Goal: Find specific page/section: Find specific page/section

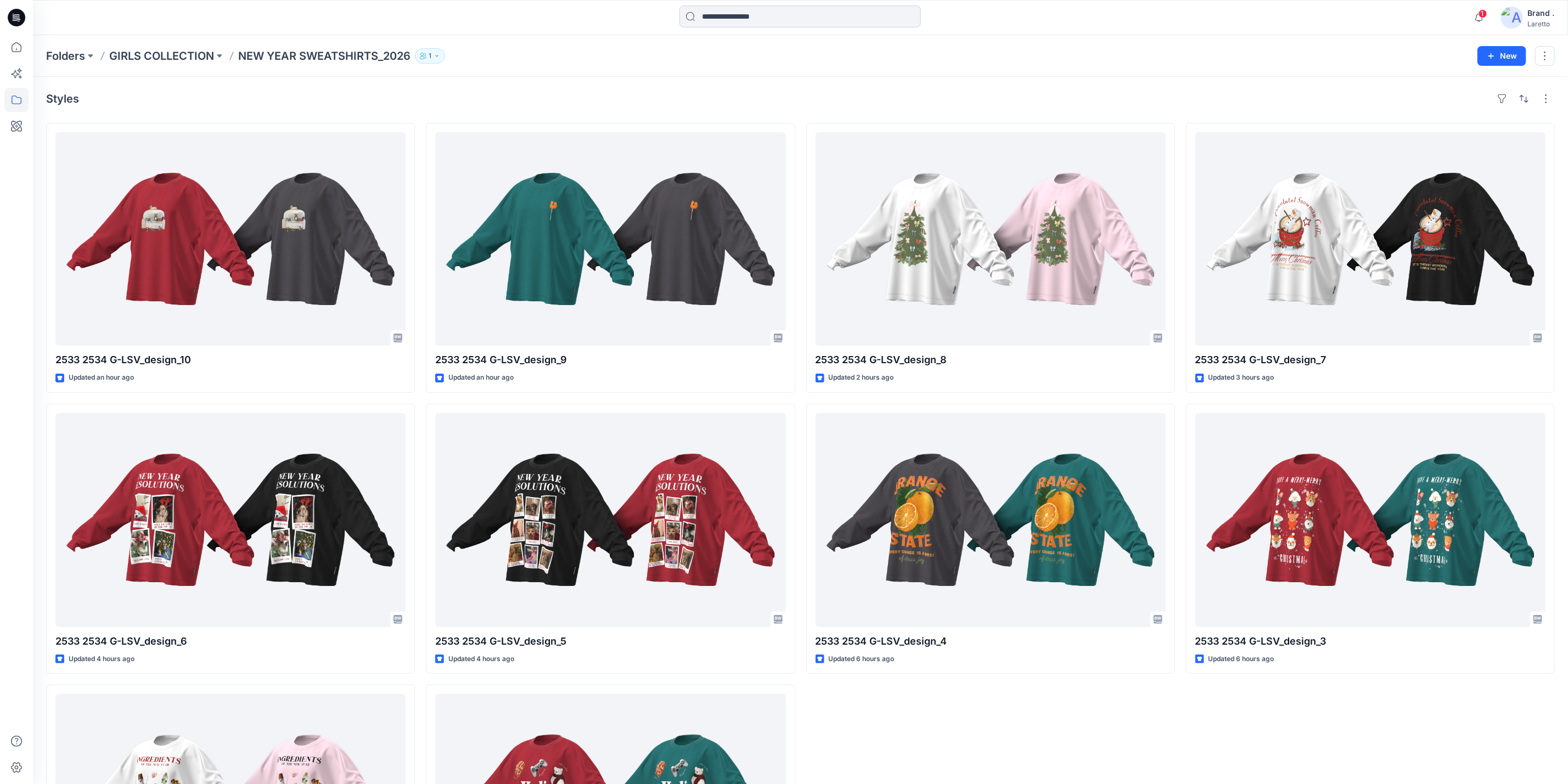
drag, startPoint x: 723, startPoint y: 19, endPoint x: 730, endPoint y: 19, distance: 7.0
click at [724, 19] on input at bounding box center [799, 16] width 241 height 22
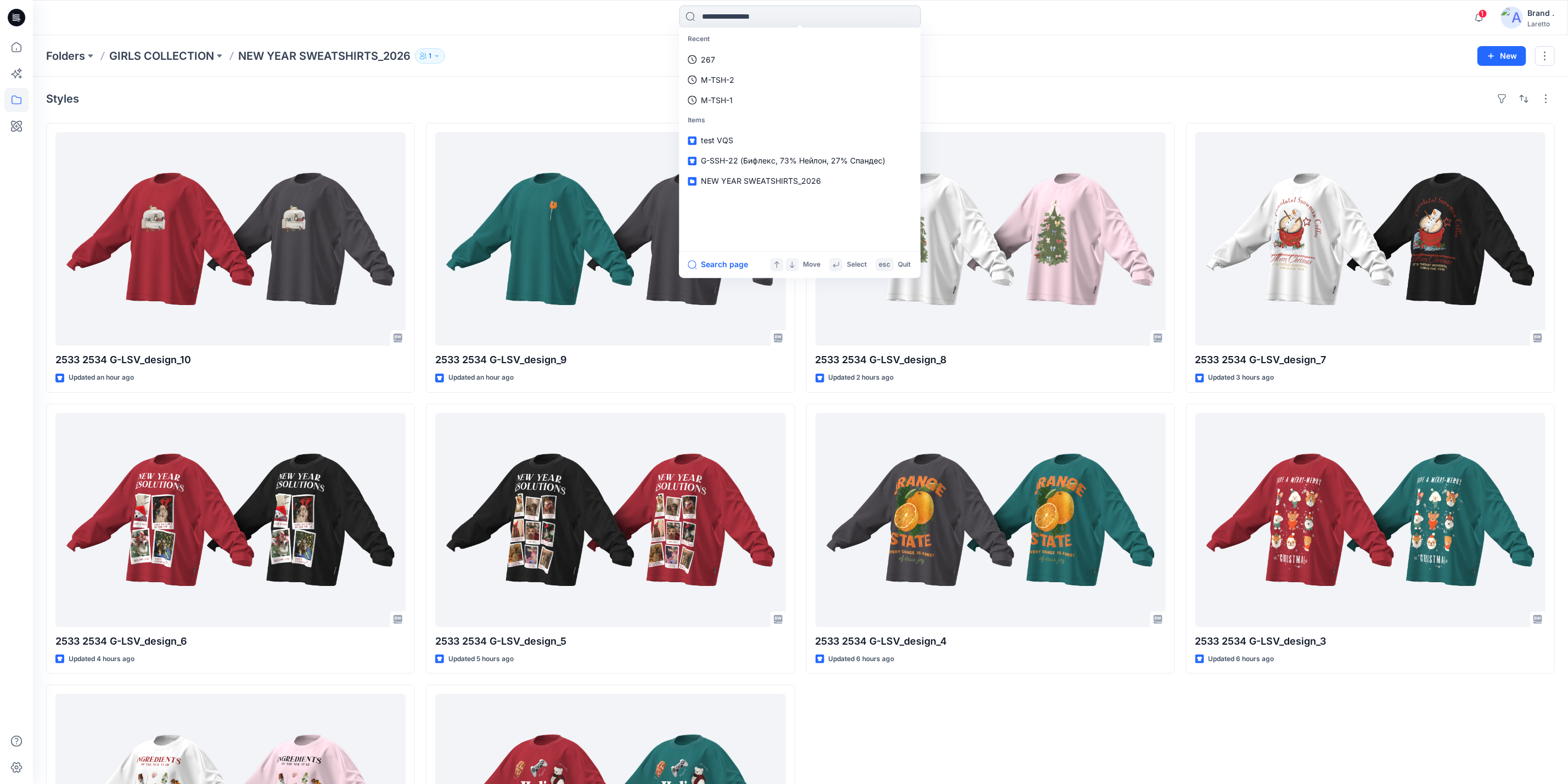
paste input "*******"
type input "*******"
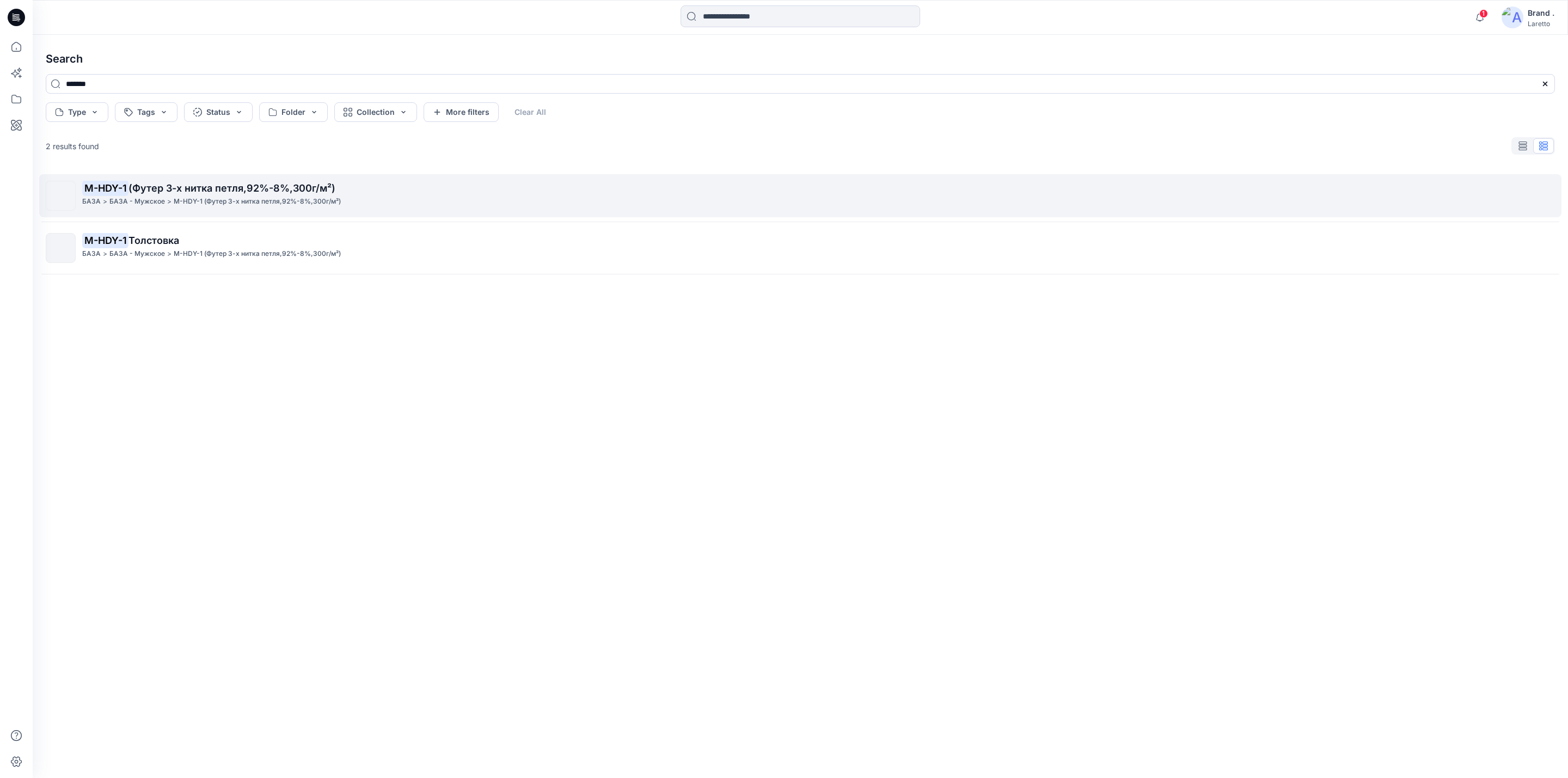
click at [217, 192] on span "(Футер 3-х нитка петля,92%-8%,300г/м²)" at bounding box center [232, 188] width 207 height 11
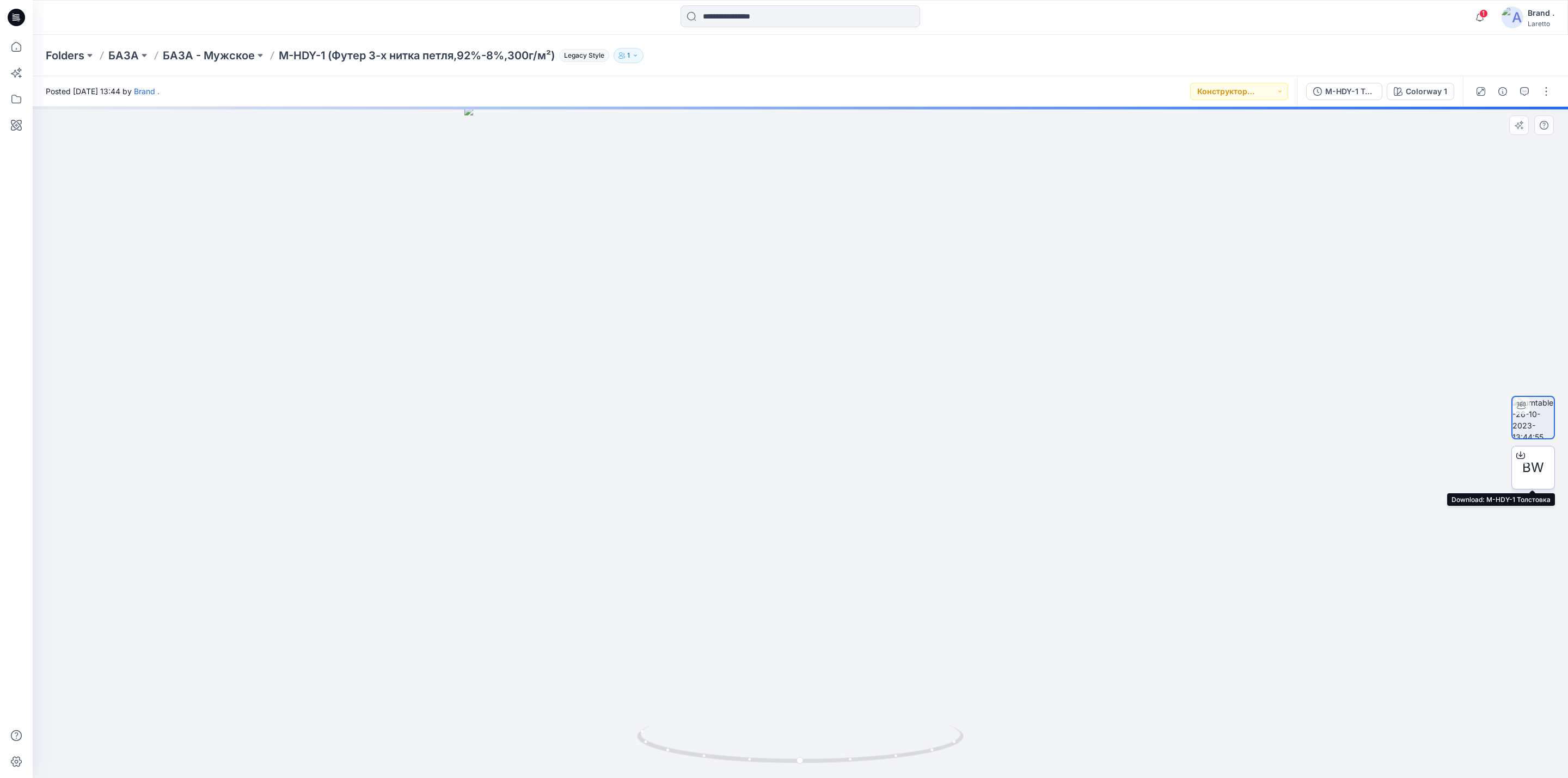
click at [1529, 466] on span "BW" at bounding box center [1533, 468] width 22 height 19
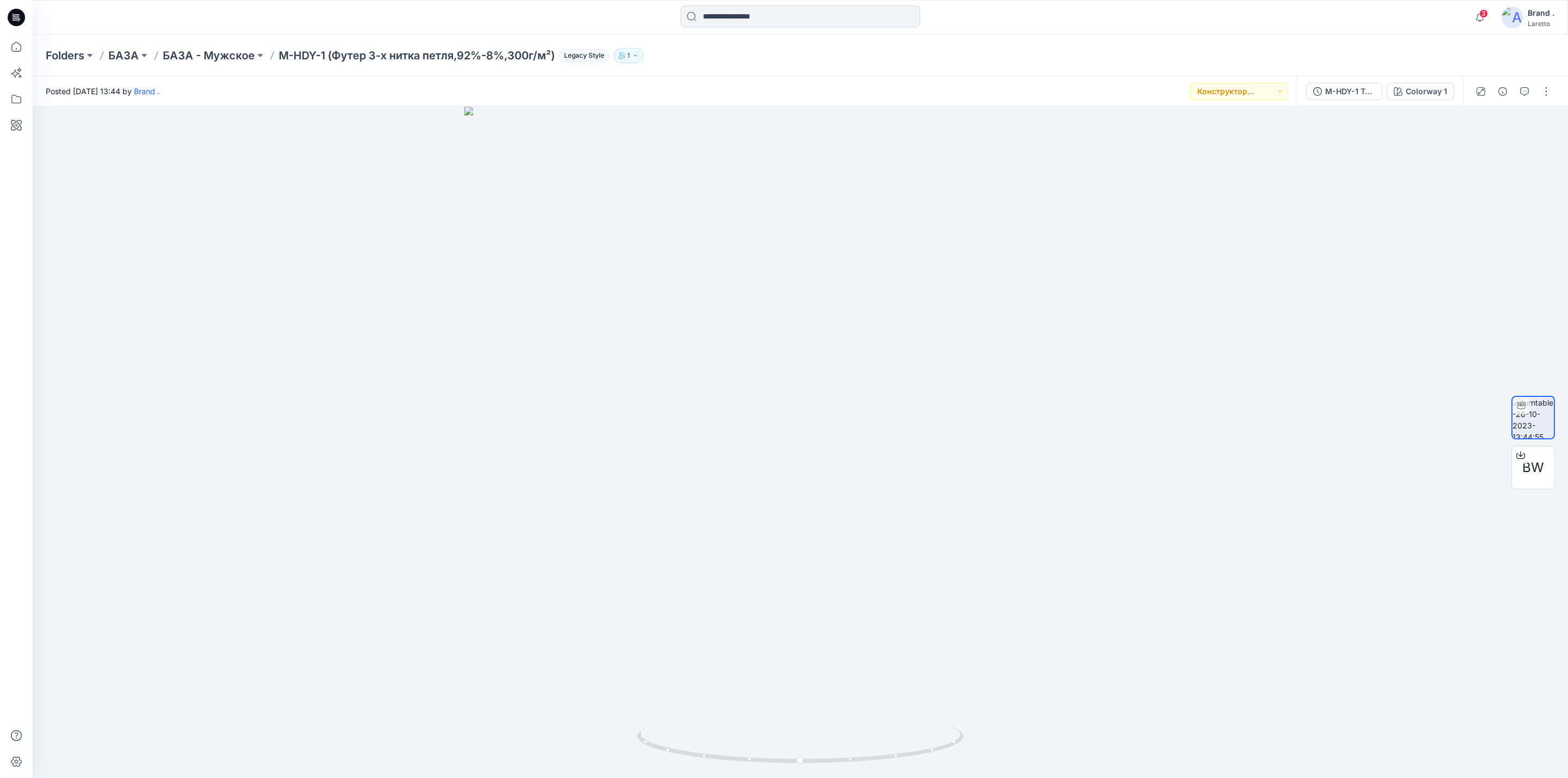
click at [25, 15] on div at bounding box center [16, 17] width 35 height 35
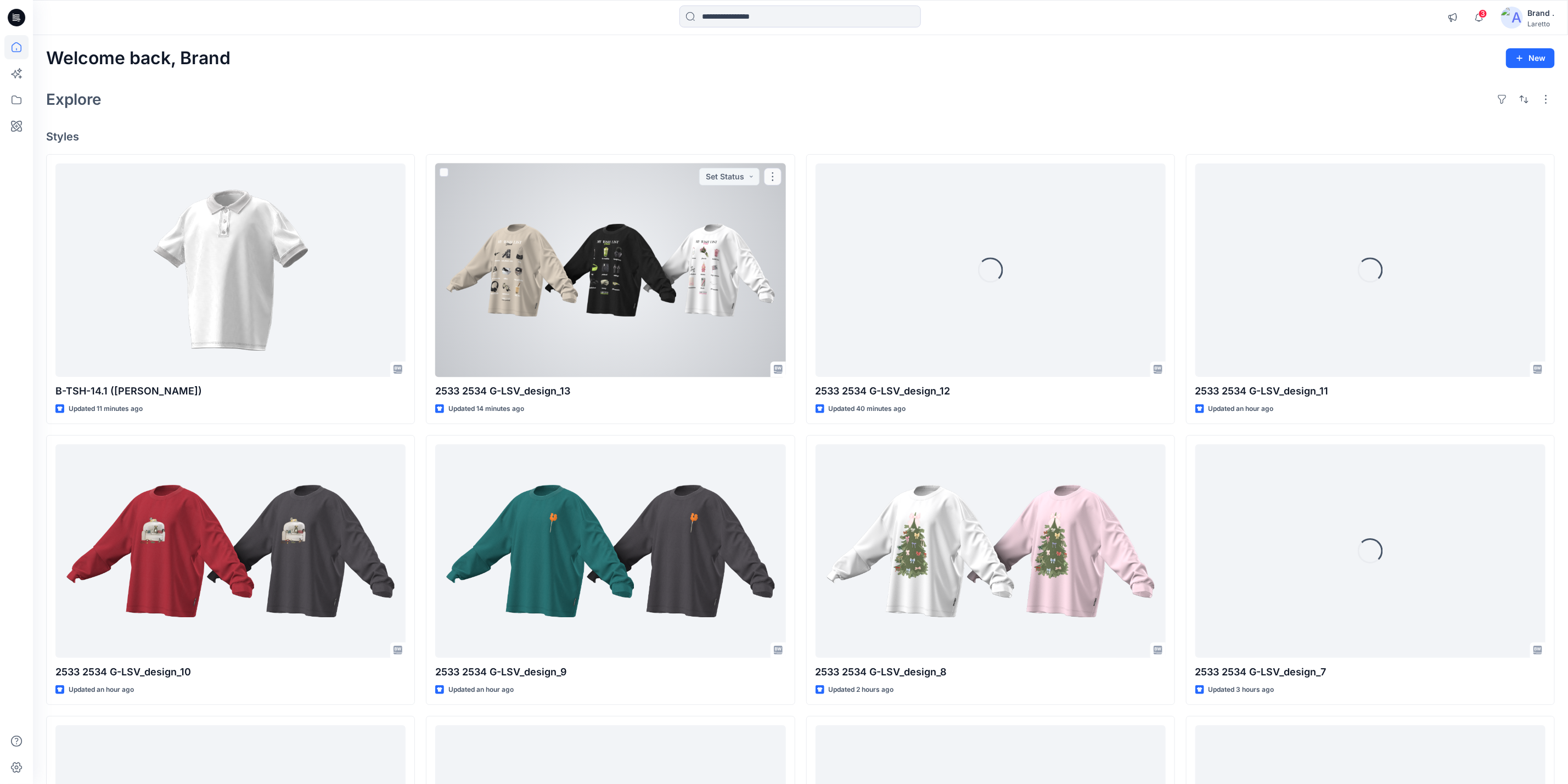
click at [554, 275] on div at bounding box center [610, 269] width 350 height 213
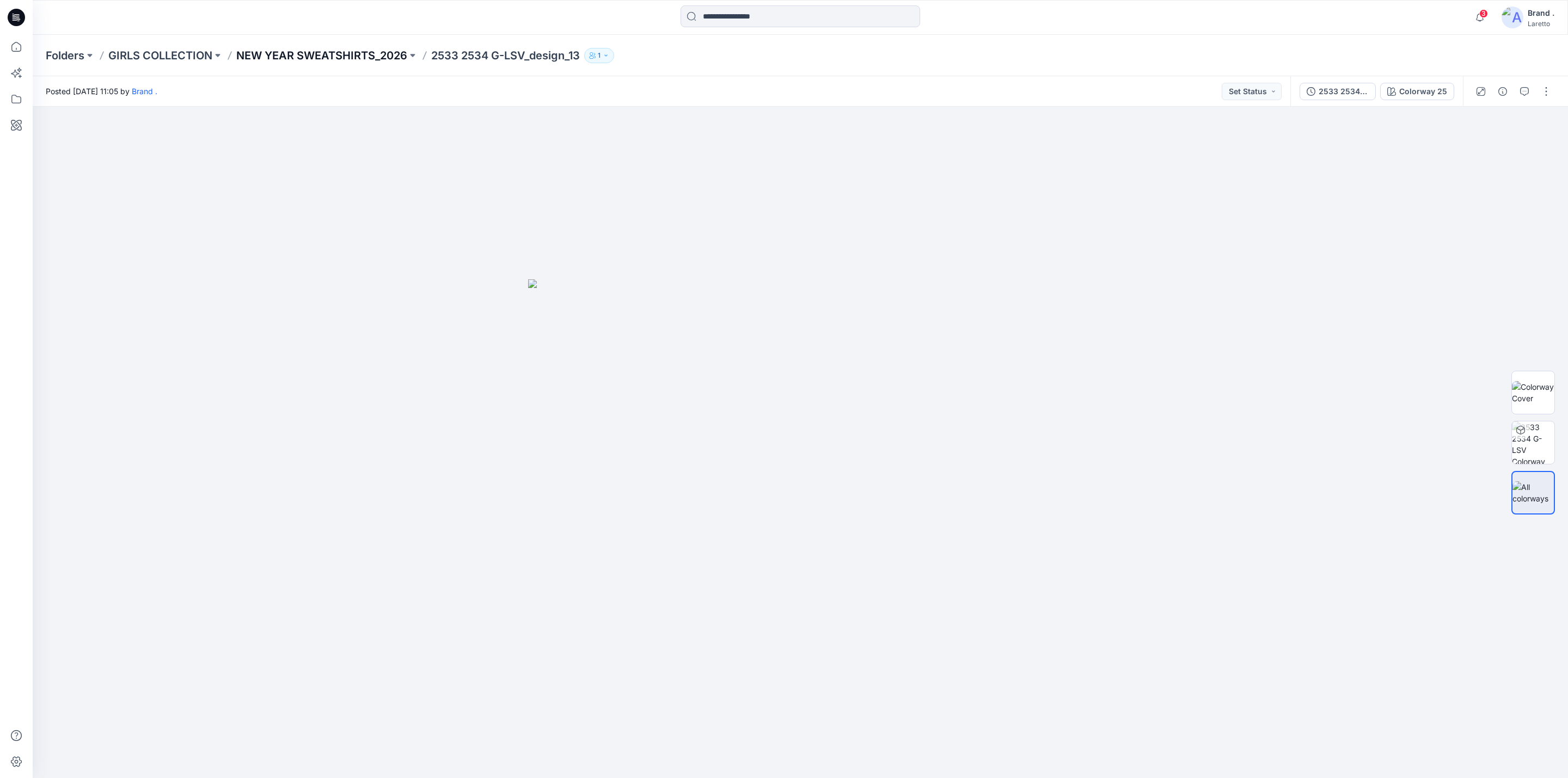
click at [327, 55] on p "NEW YEAR SWEATSHIRTS_2026" at bounding box center [321, 55] width 171 height 15
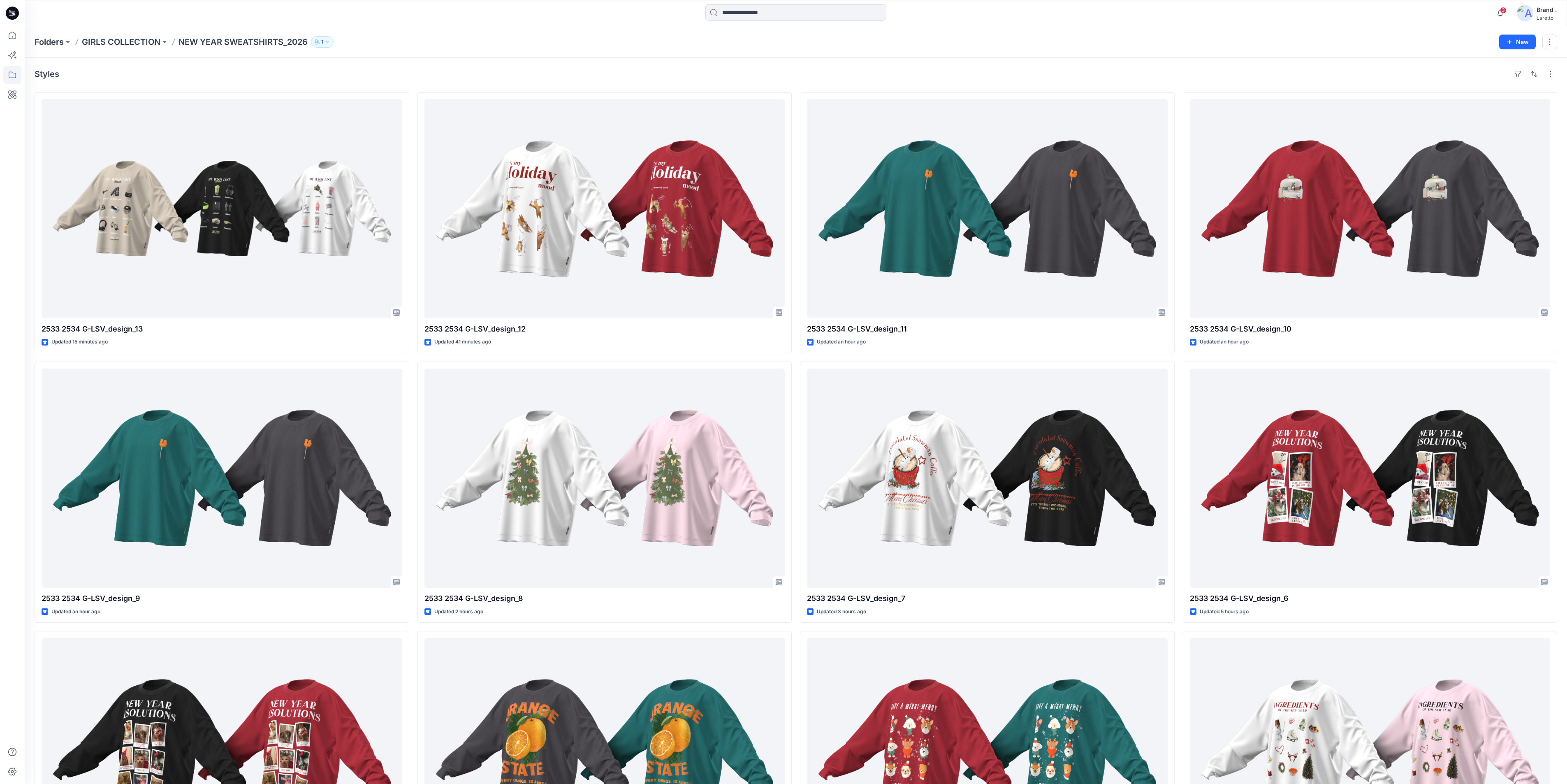
click at [24, 352] on div at bounding box center [12, 392] width 25 height 784
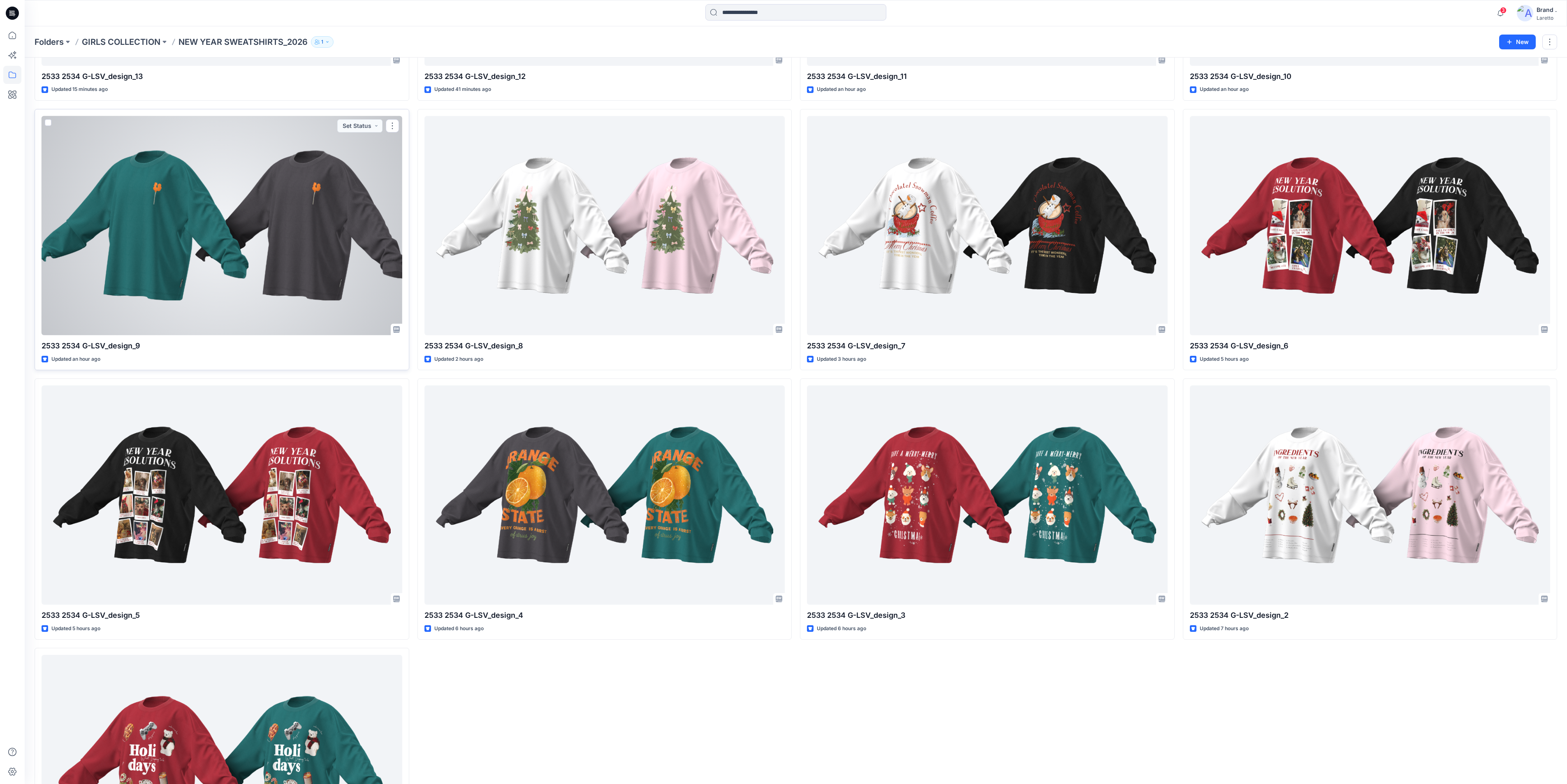
scroll to position [390, 0]
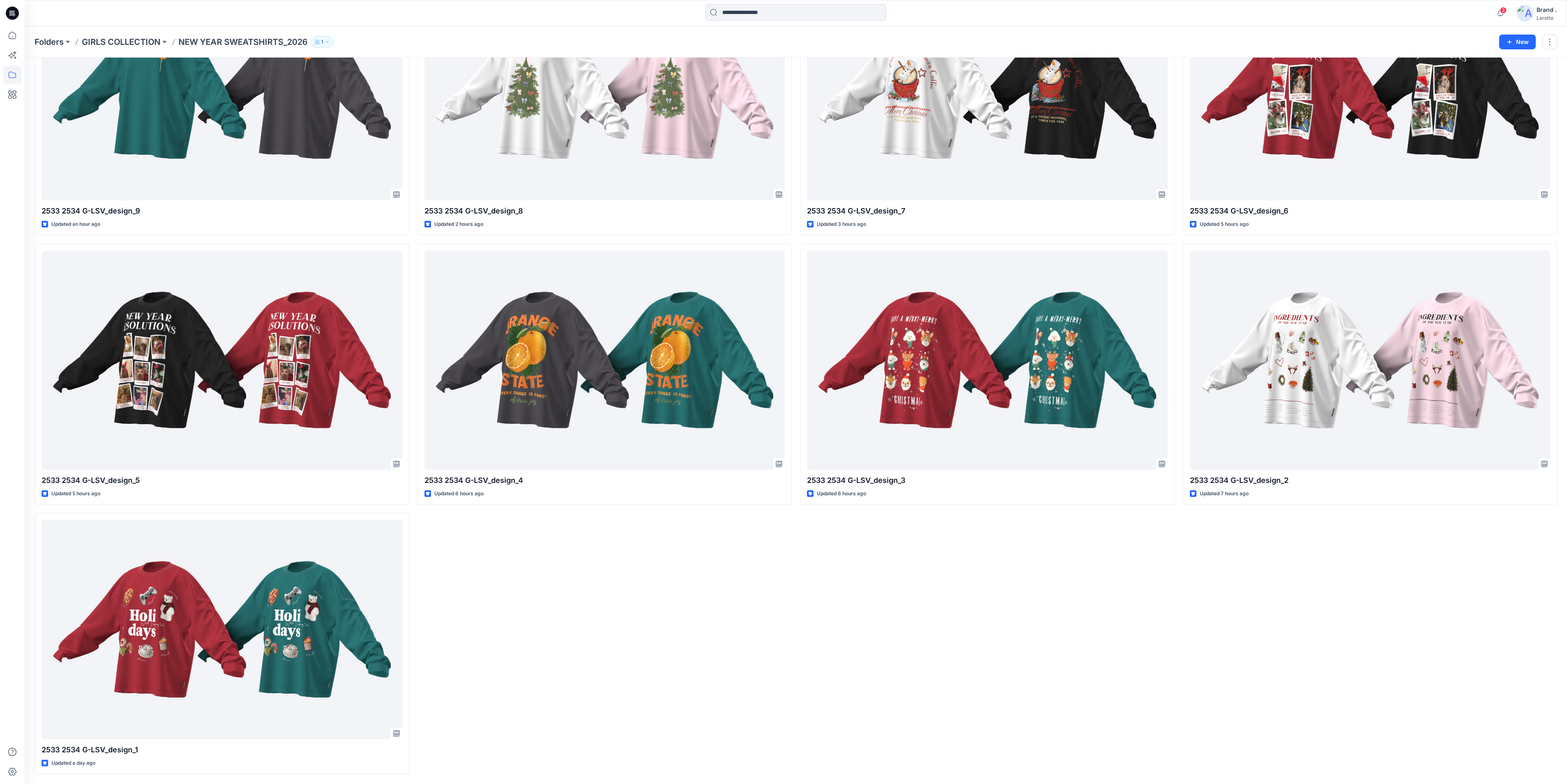
click at [1175, 542] on div "2533 2534 G-LSV_design_10 Updated an hour ago 2533 2534 G-LSV_design_6 Updated …" at bounding box center [1371, 240] width 375 height 1069
click at [1175, 587] on div "2533 2534 G-LSV_design_10 Updated an hour ago 2533 2534 G-LSV_design_6 Updated …" at bounding box center [1371, 240] width 375 height 1069
